Goal: Task Accomplishment & Management: Use online tool/utility

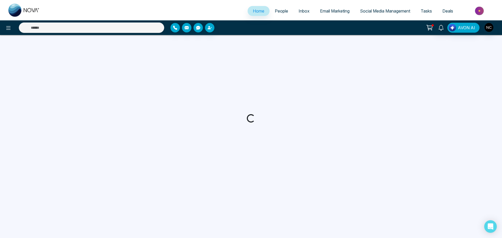
select select "*"
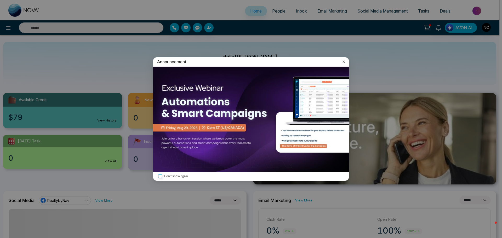
click at [344, 60] on icon at bounding box center [343, 61] width 5 height 5
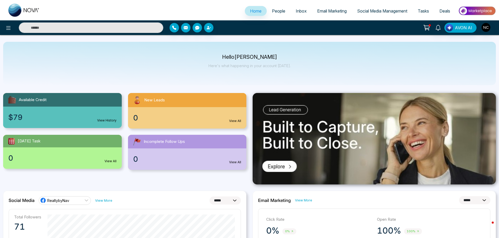
click at [278, 11] on span "People" at bounding box center [278, 10] width 13 height 5
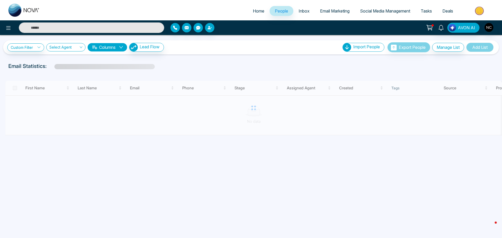
click at [374, 10] on span "Social Media Management" at bounding box center [385, 10] width 50 height 5
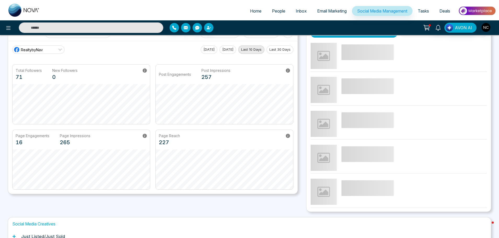
scroll to position [51, 0]
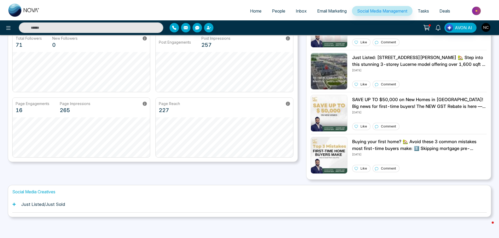
click at [60, 205] on h1 "Just Listed/Just Sold" at bounding box center [43, 204] width 44 height 5
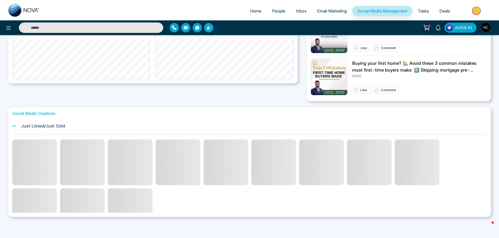
scroll to position [108, 0]
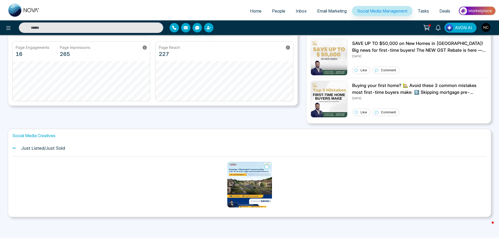
click at [251, 176] on img at bounding box center [249, 185] width 45 height 46
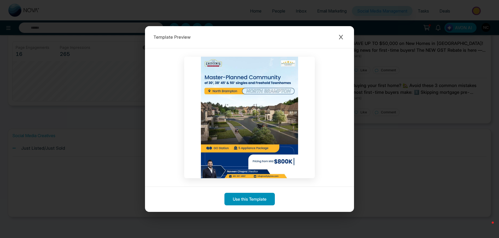
click at [249, 201] on button "Use this Template" at bounding box center [249, 199] width 50 height 13
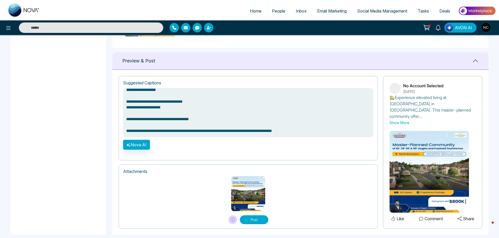
scroll to position [295, 0]
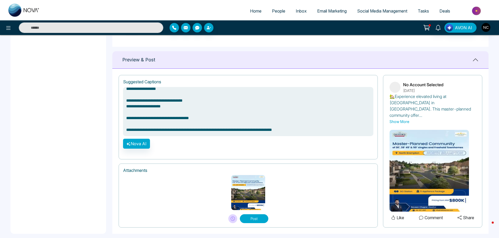
click at [438, 174] on img at bounding box center [429, 171] width 79 height 82
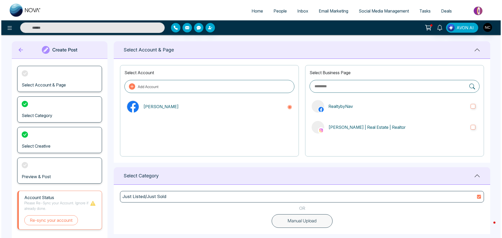
scroll to position [0, 0]
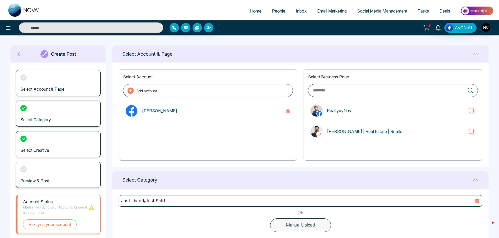
type textarea "**********"
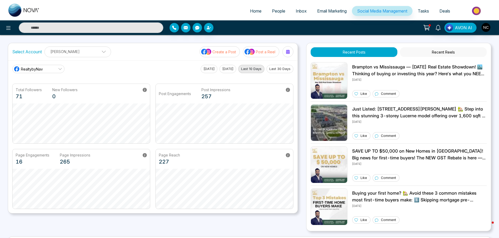
click at [321, 12] on span "Email Marketing" at bounding box center [332, 10] width 30 height 5
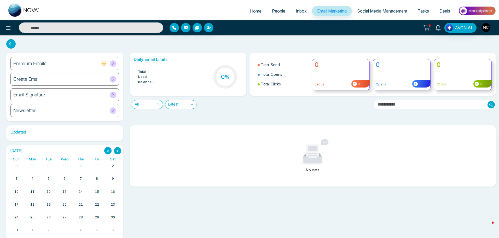
click at [50, 95] on div "Email Signature" at bounding box center [64, 94] width 109 height 13
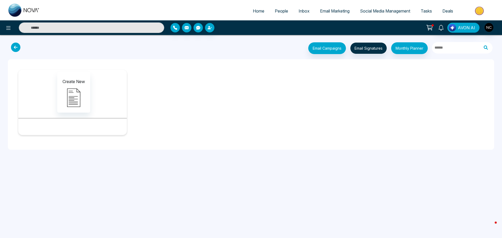
click at [17, 48] on icon at bounding box center [15, 47] width 9 height 9
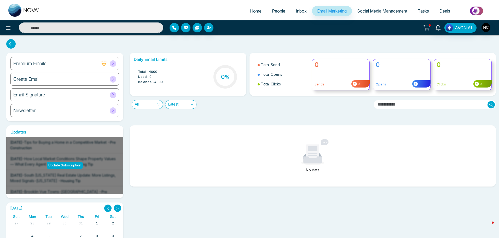
click at [65, 84] on div "Create Email" at bounding box center [64, 79] width 109 height 13
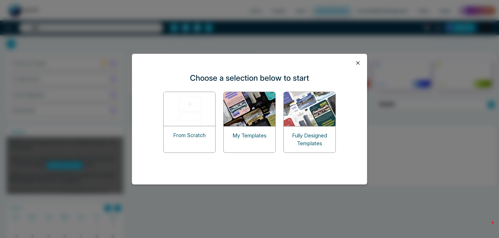
click at [249, 130] on div "My Templates" at bounding box center [250, 135] width 52 height 18
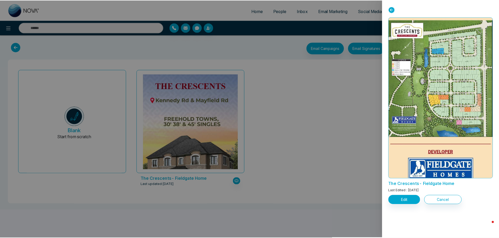
scroll to position [549, 0]
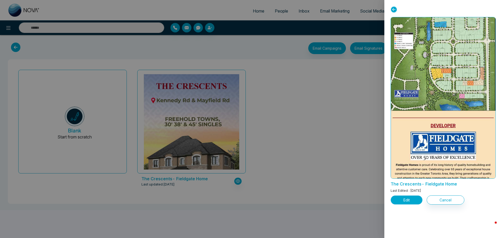
click at [410, 202] on button "Edit" at bounding box center [406, 199] width 32 height 9
click at [403, 200] on button "Edit" at bounding box center [406, 199] width 32 height 9
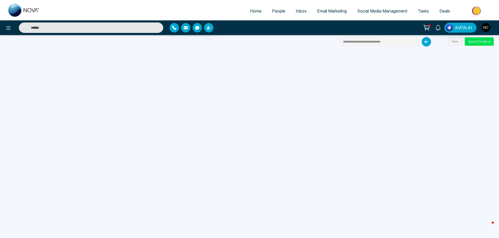
scroll to position [50, 0]
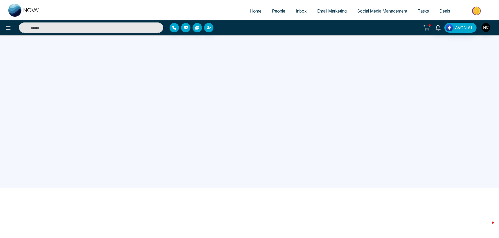
click at [14, 16] on img at bounding box center [23, 10] width 31 height 13
select select "*"
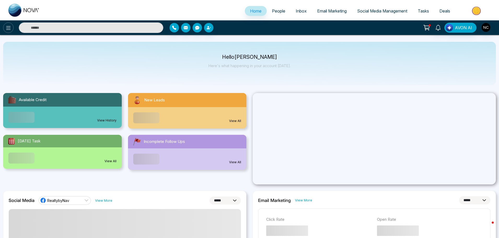
click at [10, 25] on icon at bounding box center [8, 28] width 6 height 6
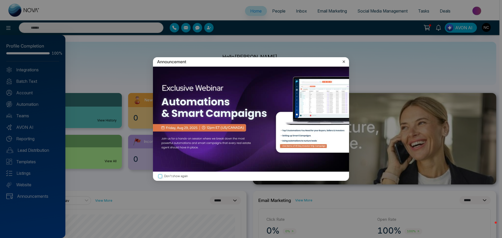
click at [342, 62] on icon at bounding box center [343, 61] width 5 height 5
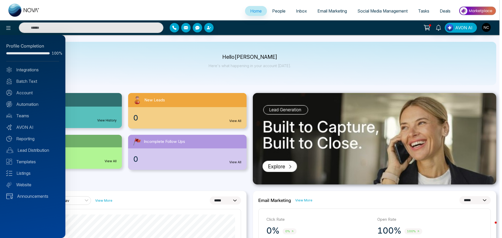
click at [386, 10] on div at bounding box center [251, 119] width 502 height 238
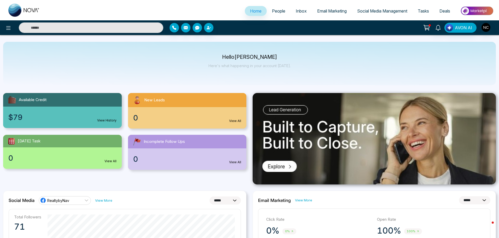
click at [381, 10] on span "Social Media Management" at bounding box center [382, 10] width 50 height 5
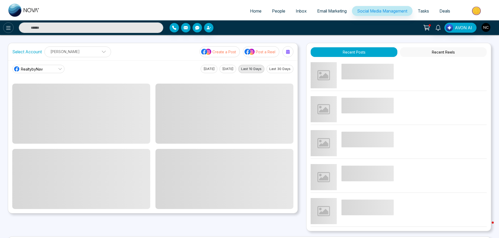
click at [6, 30] on icon at bounding box center [8, 28] width 6 height 6
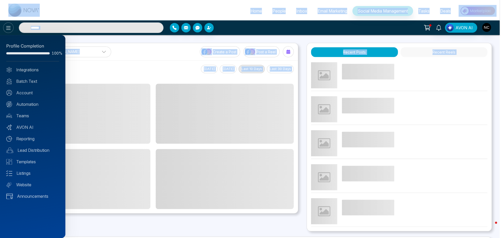
click at [6, 30] on div at bounding box center [251, 119] width 502 height 238
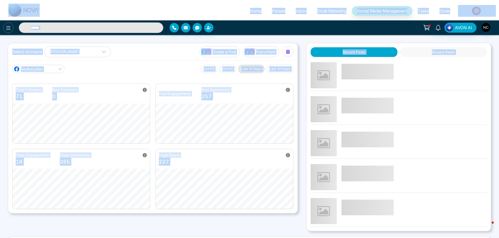
click at [11, 30] on icon at bounding box center [8, 28] width 6 height 6
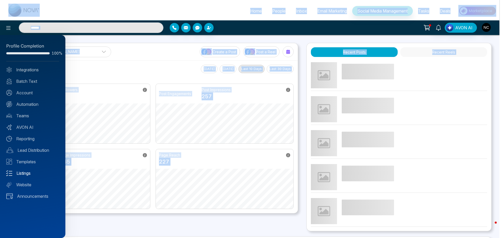
click at [33, 175] on link "Listings" at bounding box center [32, 173] width 53 height 6
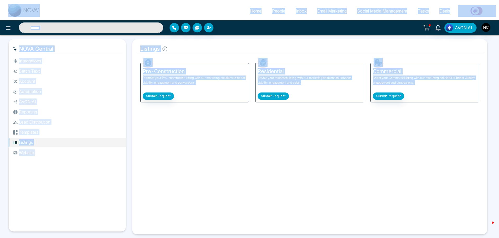
click at [282, 96] on button "Submit Request" at bounding box center [273, 96] width 31 height 7
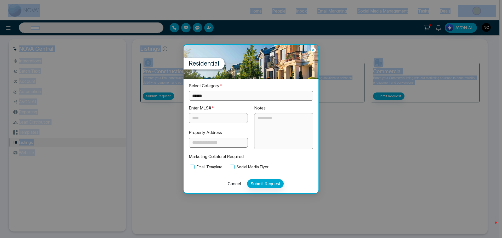
click at [231, 96] on select "**********" at bounding box center [251, 96] width 124 height 10
select select "**********"
click at [189, 91] on select "**********" at bounding box center [251, 96] width 124 height 10
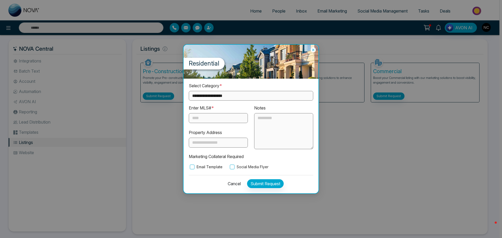
click at [205, 112] on div "Enter MLS# *" at bounding box center [218, 114] width 59 height 18
click at [206, 123] on input "text" at bounding box center [218, 118] width 59 height 10
paste input "*********"
type input "*********"
click at [216, 147] on input "text" at bounding box center [218, 143] width 59 height 10
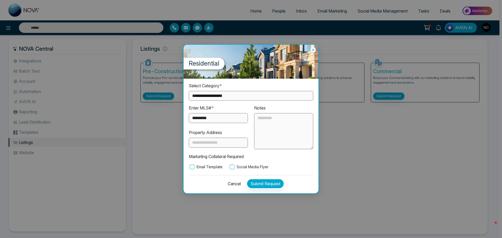
paste input "**********"
type input "**********"
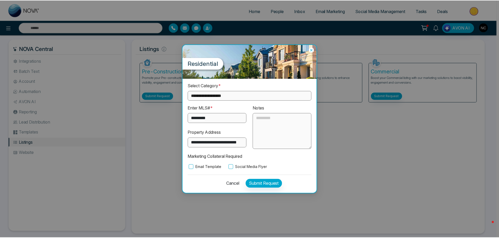
scroll to position [0, 0]
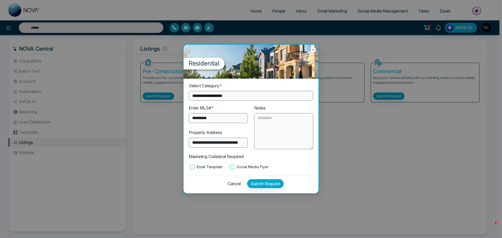
click at [272, 136] on textarea at bounding box center [283, 131] width 59 height 36
click at [207, 173] on div "**********" at bounding box center [250, 136] width 135 height 115
click at [206, 169] on label "Email Template" at bounding box center [206, 167] width 34 height 6
click at [260, 185] on button "Submit Request" at bounding box center [265, 183] width 37 height 9
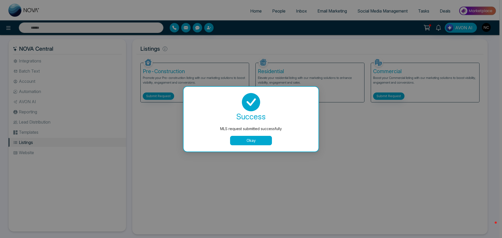
drag, startPoint x: 258, startPoint y: 135, endPoint x: 255, endPoint y: 140, distance: 6.0
click at [258, 134] on div "success MLS request submitted successfully Okay" at bounding box center [251, 119] width 122 height 52
click at [255, 140] on button "Okay" at bounding box center [251, 140] width 42 height 9
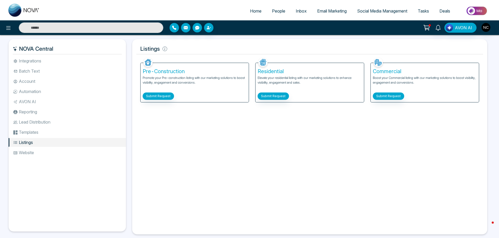
click at [41, 66] on ul "Integrations Batch Text Account Automation AVON AI Reporting Lead Distribution …" at bounding box center [67, 139] width 117 height 167
click at [42, 64] on li "Integrations" at bounding box center [67, 60] width 117 height 9
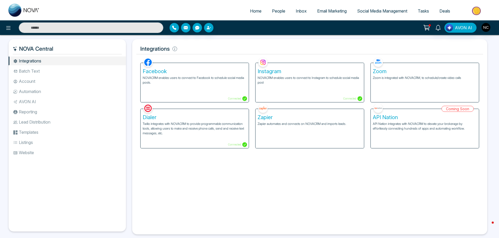
click at [36, 72] on li "Batch Text" at bounding box center [67, 71] width 117 height 9
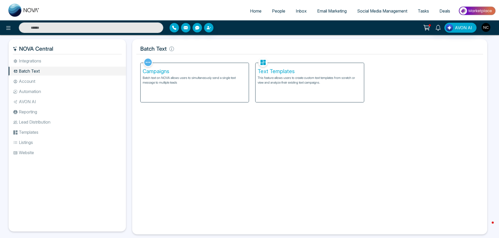
click at [38, 64] on li "Integrations" at bounding box center [67, 60] width 117 height 9
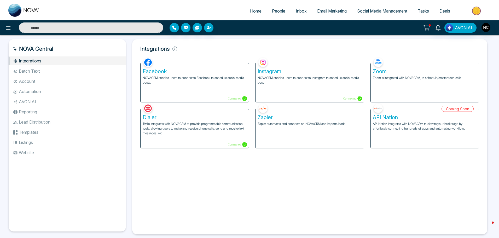
click at [390, 81] on div "Zoom Zoom is integrated with NOVACRM, to schedule/create video calls" at bounding box center [425, 82] width 108 height 39
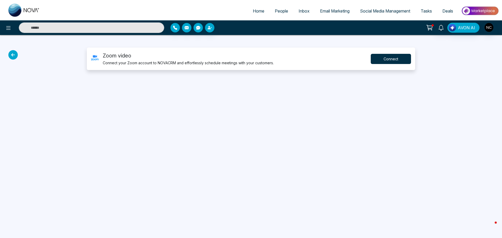
click at [395, 59] on button "Connect" at bounding box center [391, 59] width 40 height 10
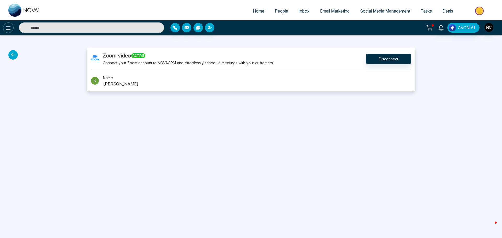
click at [10, 31] on button at bounding box center [8, 27] width 10 height 10
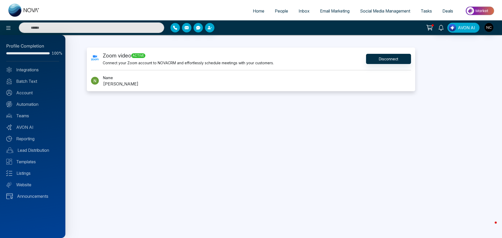
click at [69, 56] on div at bounding box center [251, 119] width 502 height 238
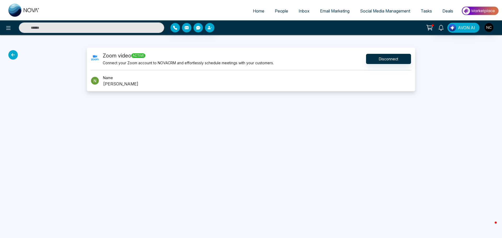
drag, startPoint x: 18, startPoint y: 55, endPoint x: 14, endPoint y: 55, distance: 4.2
click at [15, 55] on div "Zoom video active Connect your Zoom account to NOVACRM and effortlessly schedul…" at bounding box center [251, 70] width 502 height 44
click at [14, 55] on icon at bounding box center [12, 54] width 9 height 9
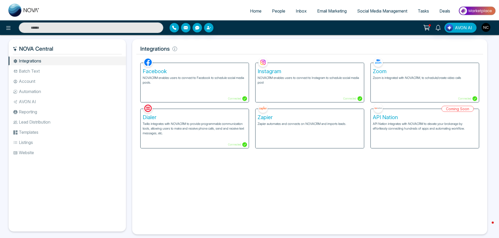
click at [38, 113] on li "Reporting" at bounding box center [67, 111] width 117 height 9
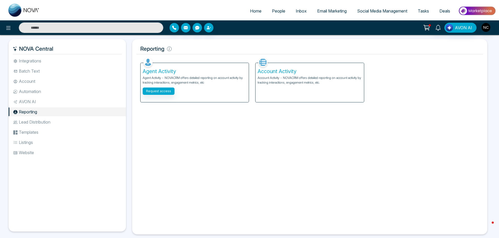
click at [38, 106] on li "AVON AI" at bounding box center [67, 101] width 117 height 9
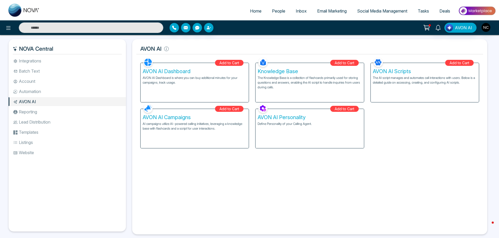
click at [35, 87] on ul "Integrations Batch Text Account Automation AVON AI Reporting Lead Distribution …" at bounding box center [67, 139] width 117 height 167
click at [37, 90] on li "Automation" at bounding box center [67, 91] width 117 height 9
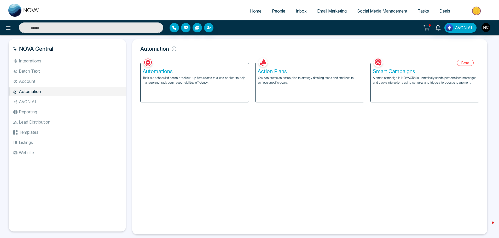
click at [38, 81] on li "Account" at bounding box center [67, 81] width 117 height 9
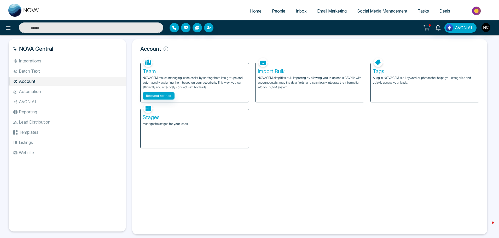
click at [46, 74] on li "Batch Text" at bounding box center [67, 71] width 117 height 9
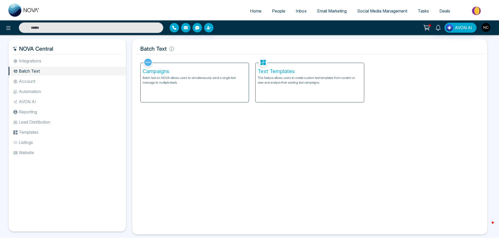
click at [50, 66] on ul "Integrations Batch Text Account Automation AVON AI Reporting Lead Distribution …" at bounding box center [67, 139] width 117 height 167
click at [58, 59] on li "Integrations" at bounding box center [67, 60] width 117 height 9
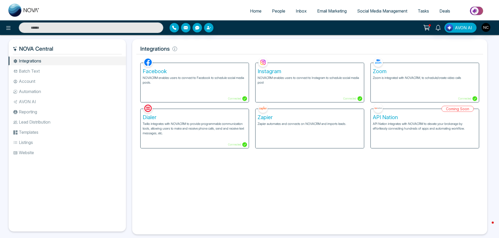
click at [43, 152] on li "Website" at bounding box center [67, 152] width 117 height 9
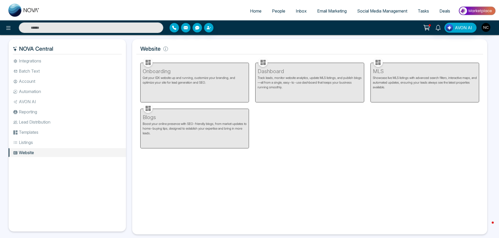
click at [56, 128] on ul "Integrations Batch Text Account Automation AVON AI Reporting Lead Distribution …" at bounding box center [67, 139] width 117 height 167
click at [52, 135] on li "Templates" at bounding box center [67, 132] width 117 height 9
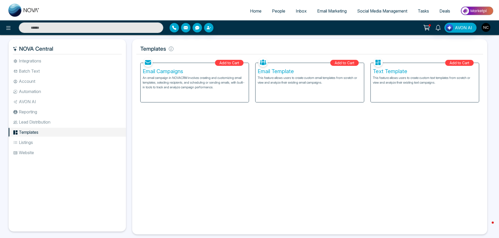
click at [39, 147] on li "Listings" at bounding box center [67, 142] width 117 height 9
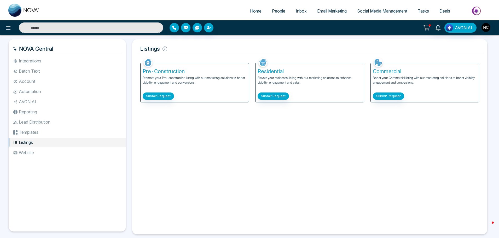
click at [36, 116] on li "Reporting" at bounding box center [67, 111] width 117 height 9
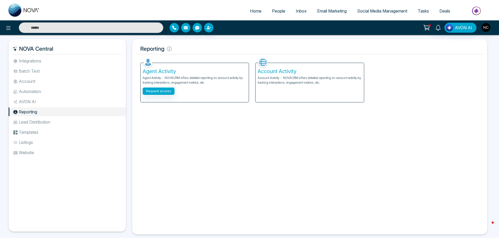
click at [38, 124] on li "Lead Distribution" at bounding box center [67, 122] width 117 height 9
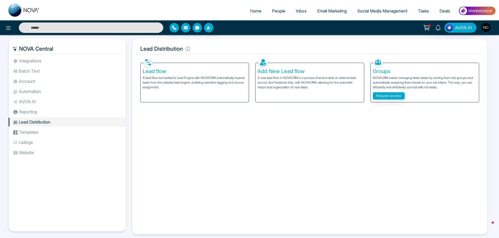
click at [47, 107] on ul "Integrations Batch Text Account Automation AVON AI Reporting Lead Distribution …" at bounding box center [67, 139] width 117 height 167
click at [41, 92] on li "Automation" at bounding box center [67, 91] width 117 height 9
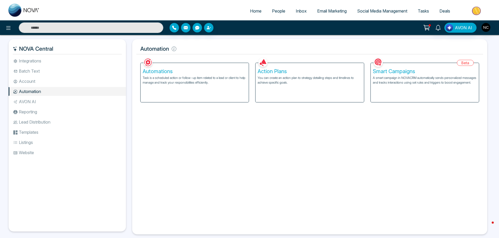
click at [42, 81] on li "Account" at bounding box center [67, 81] width 117 height 9
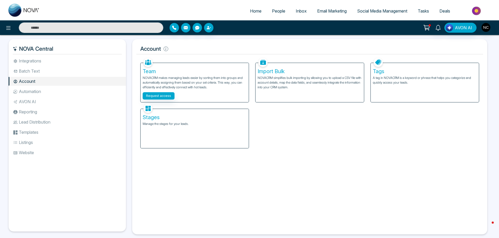
click at [39, 70] on li "Batch Text" at bounding box center [67, 71] width 117 height 9
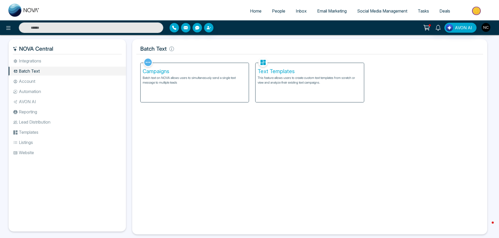
click at [39, 62] on li "Integrations" at bounding box center [67, 60] width 117 height 9
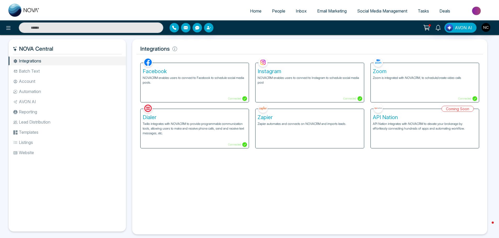
click at [472, 7] on img at bounding box center [477, 11] width 38 height 12
